Goal: Find specific page/section: Find specific page/section

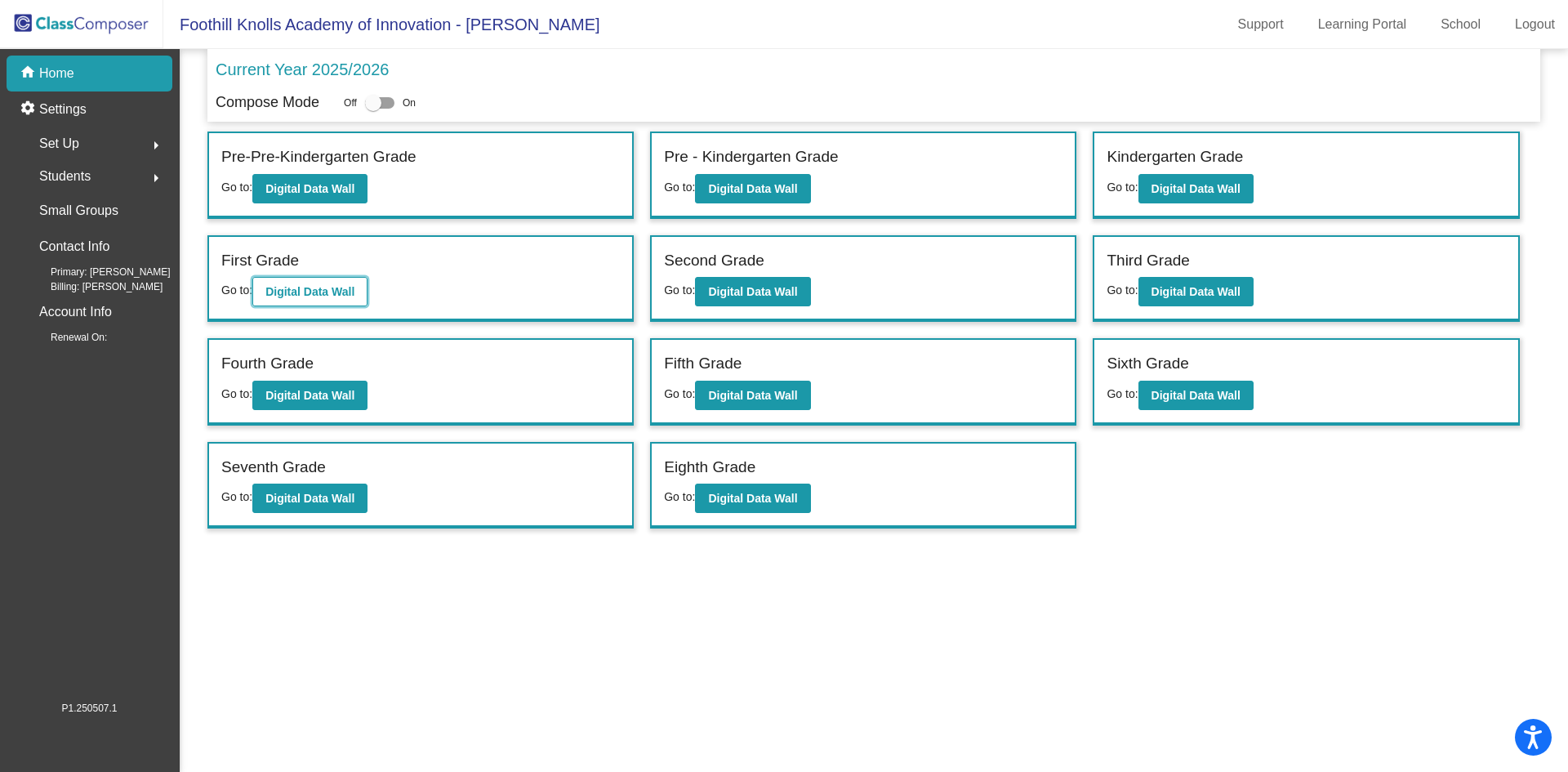
click at [285, 292] on b "Digital Data Wall" at bounding box center [310, 292] width 89 height 13
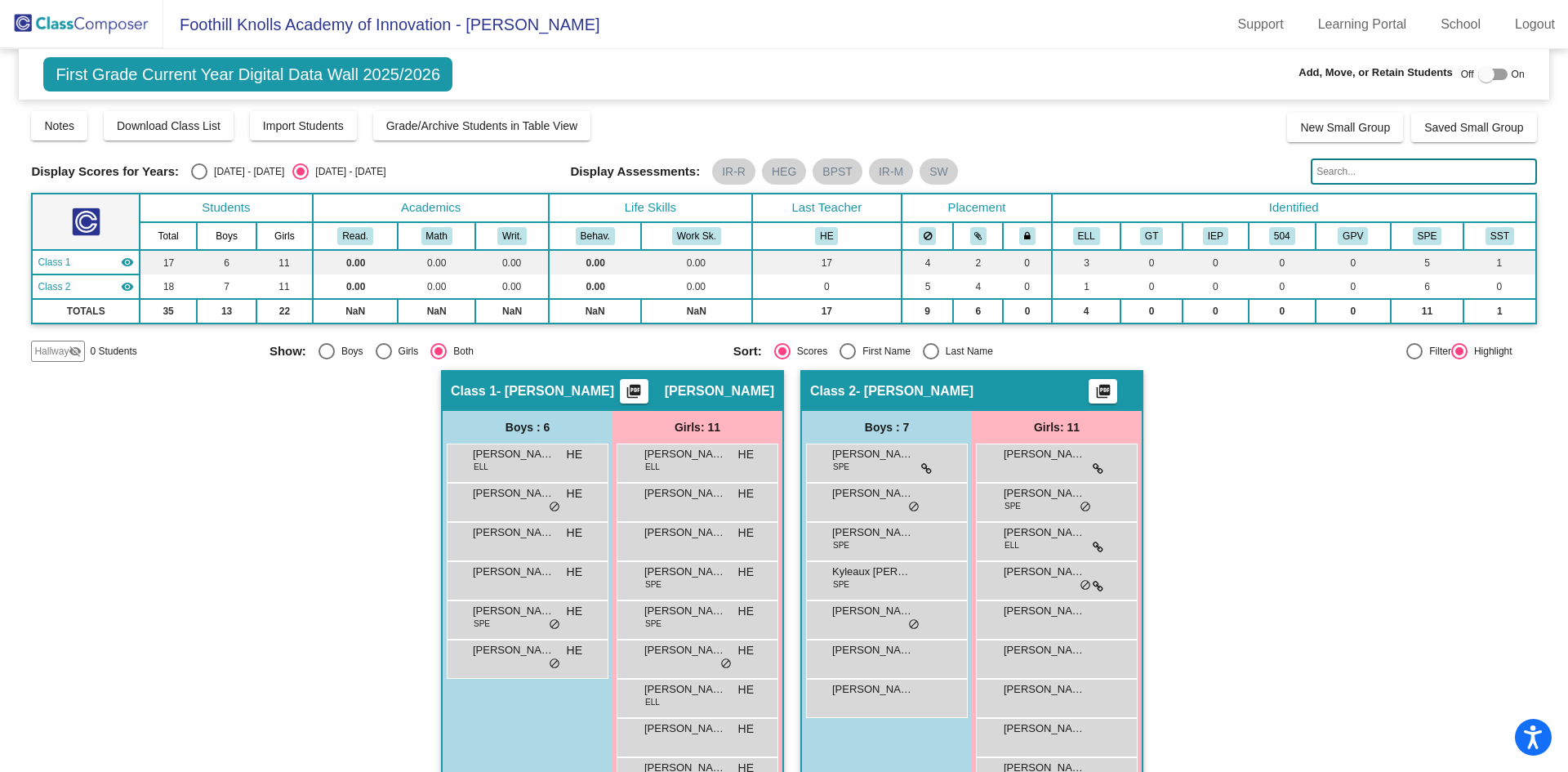
click at [116, 23] on img at bounding box center [82, 24] width 163 height 48
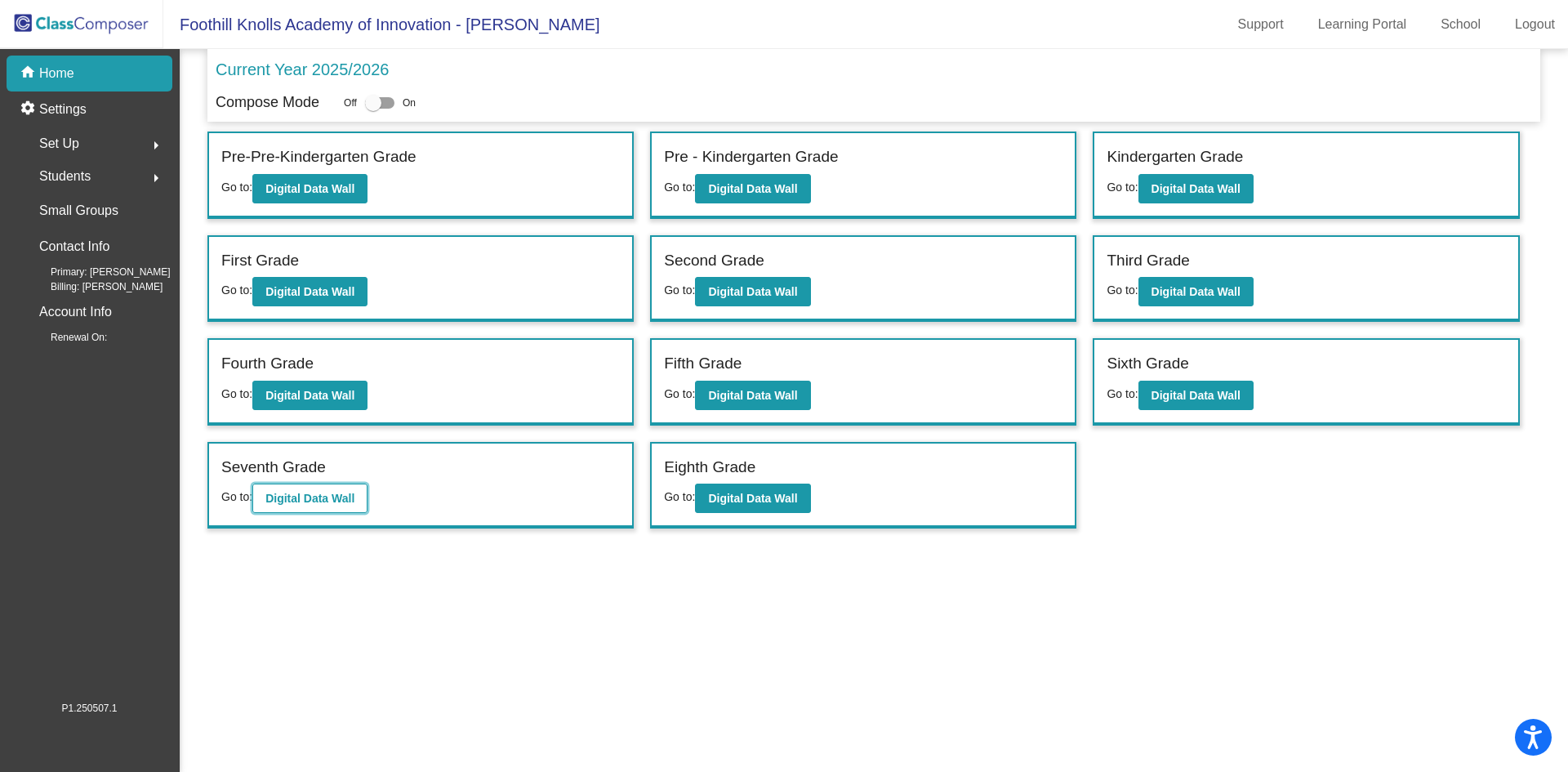
click at [337, 502] on b "Digital Data Wall" at bounding box center [310, 499] width 89 height 13
